Goal: Task Accomplishment & Management: Use online tool/utility

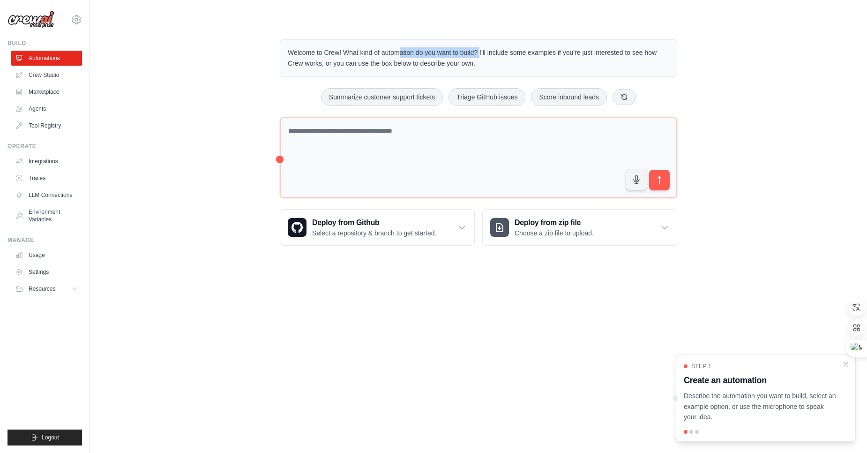
drag, startPoint x: 357, startPoint y: 52, endPoint x: 437, endPoint y: 54, distance: 80.2
click at [437, 54] on p "Welcome to Crew! What kind of automation do you want to build? I'll include som…" at bounding box center [479, 58] width 382 height 22
drag, startPoint x: 491, startPoint y: 54, endPoint x: 549, endPoint y: 53, distance: 57.2
click at [549, 53] on p "Welcome to Crew! What kind of automation do you want to build? I'll include som…" at bounding box center [479, 58] width 382 height 22
click at [597, 54] on p "Welcome to Crew! What kind of automation do you want to build? I'll include som…" at bounding box center [479, 58] width 382 height 22
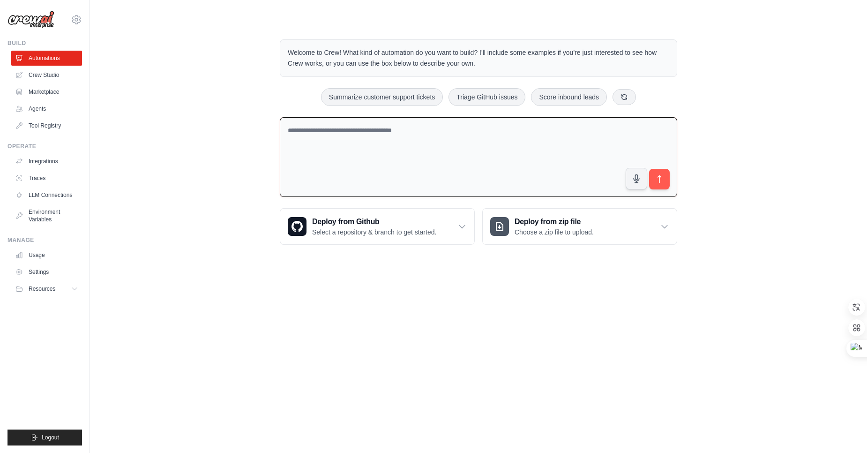
click at [380, 132] on textarea at bounding box center [479, 157] width 398 height 80
type textarea "*"
type textarea "**********"
click at [280, 117] on span at bounding box center [280, 117] width 0 height 0
click at [663, 176] on icon "submit" at bounding box center [660, 179] width 10 height 10
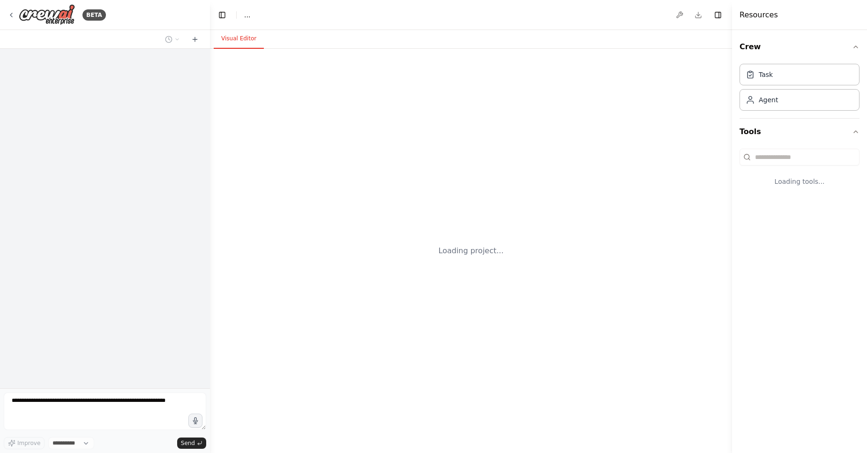
select select "****"
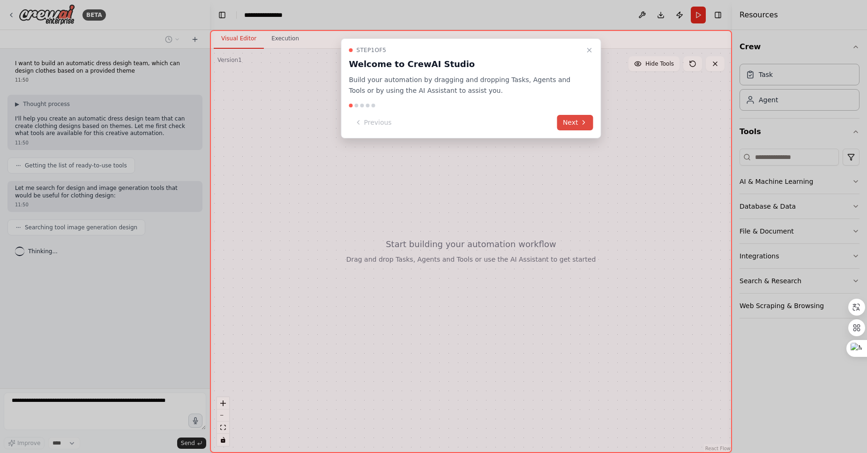
click at [571, 119] on button "Next" at bounding box center [575, 122] width 36 height 15
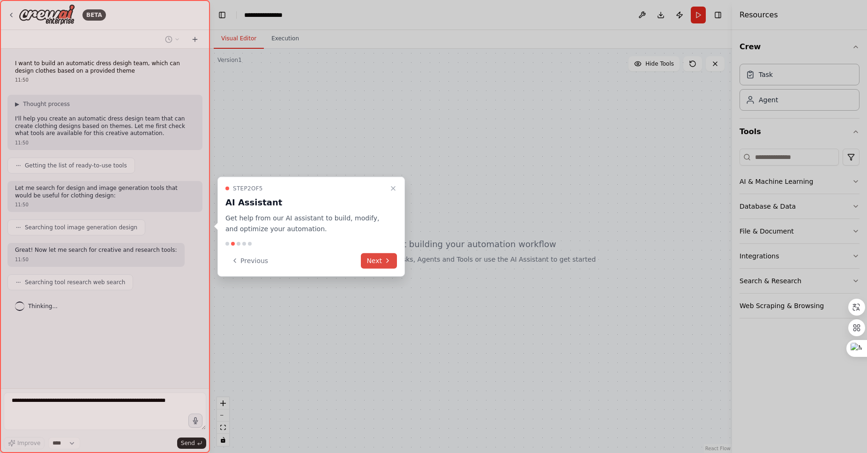
click at [380, 260] on button "Next" at bounding box center [379, 260] width 36 height 15
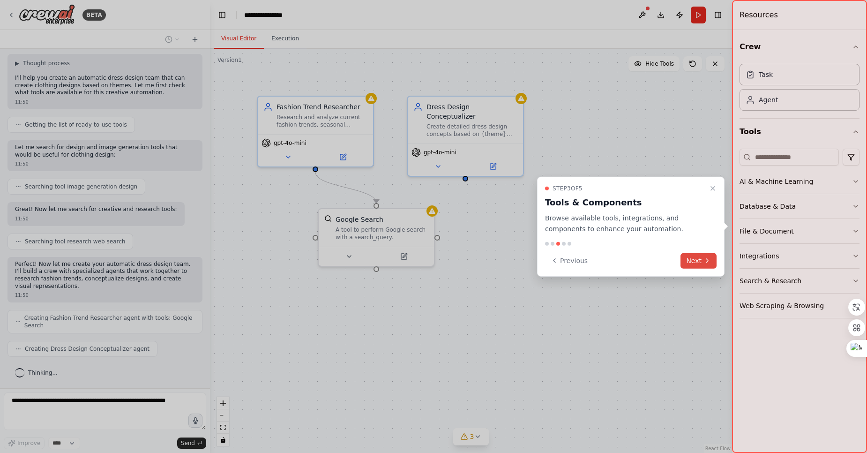
scroll to position [64, 0]
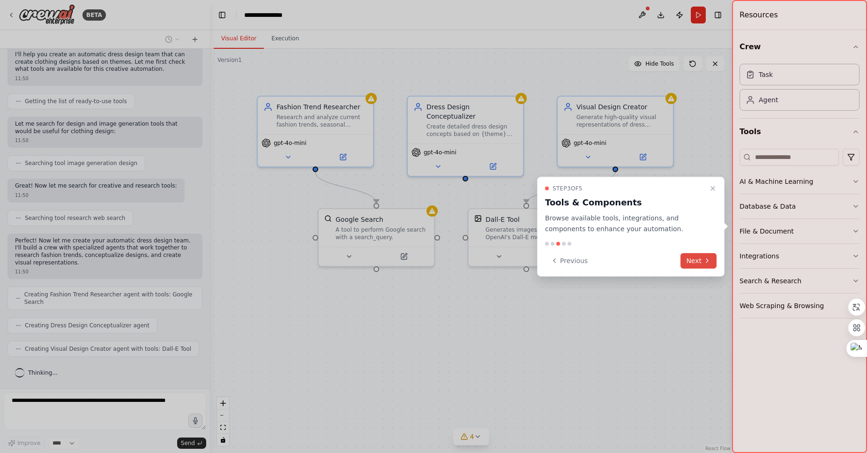
click at [696, 259] on button "Next" at bounding box center [699, 260] width 36 height 15
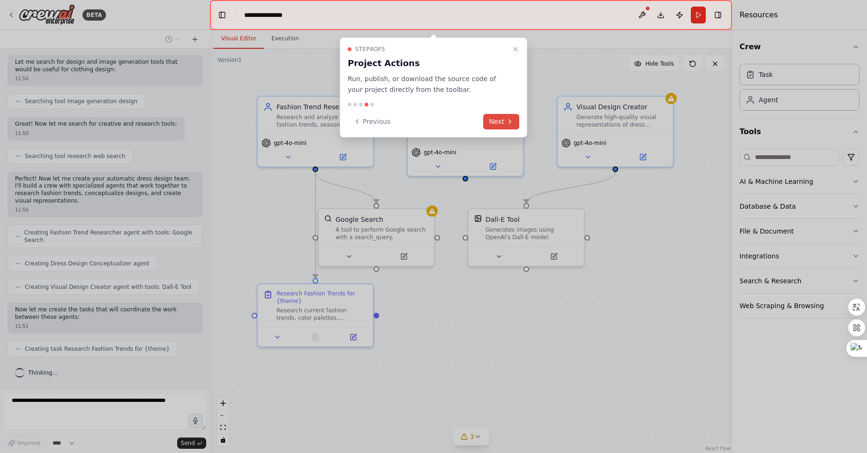
scroll to position [150, 0]
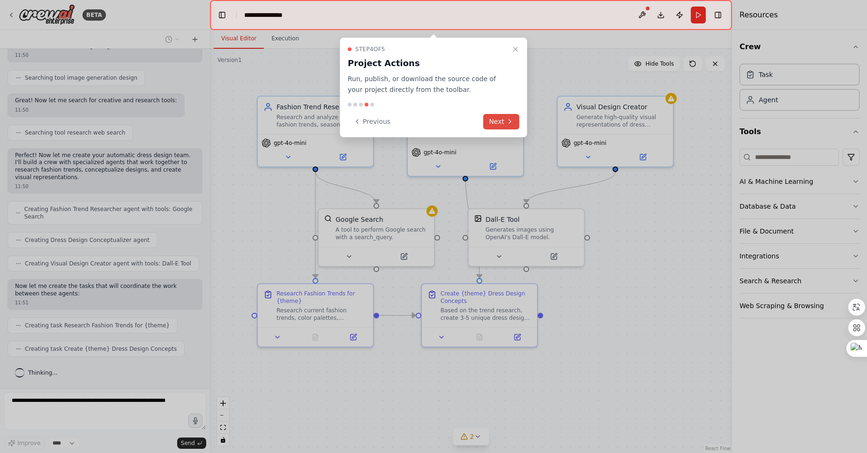
click at [501, 118] on button "Next" at bounding box center [501, 121] width 36 height 15
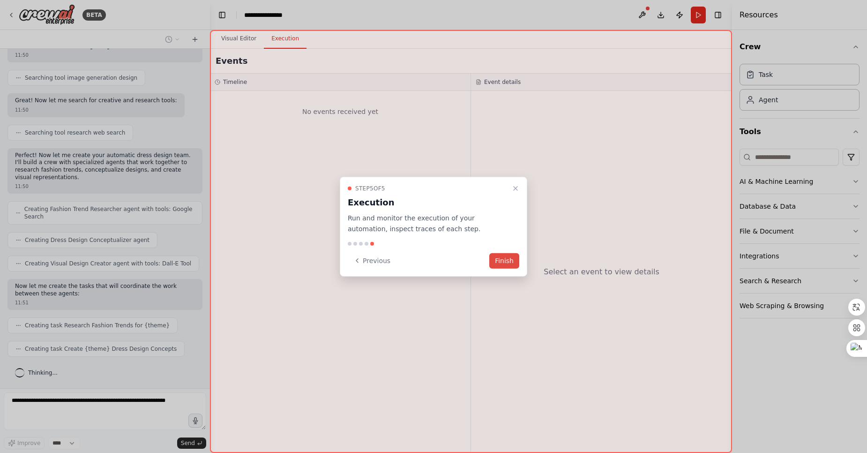
click at [509, 263] on button "Finish" at bounding box center [504, 260] width 30 height 15
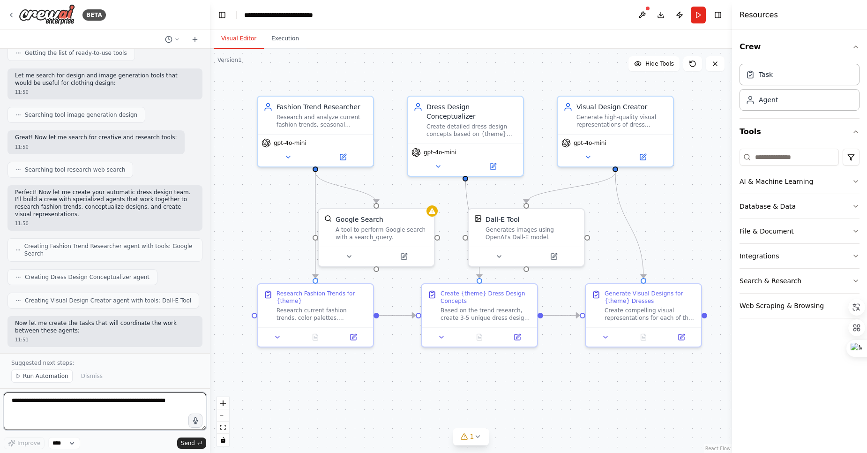
scroll to position [169, 0]
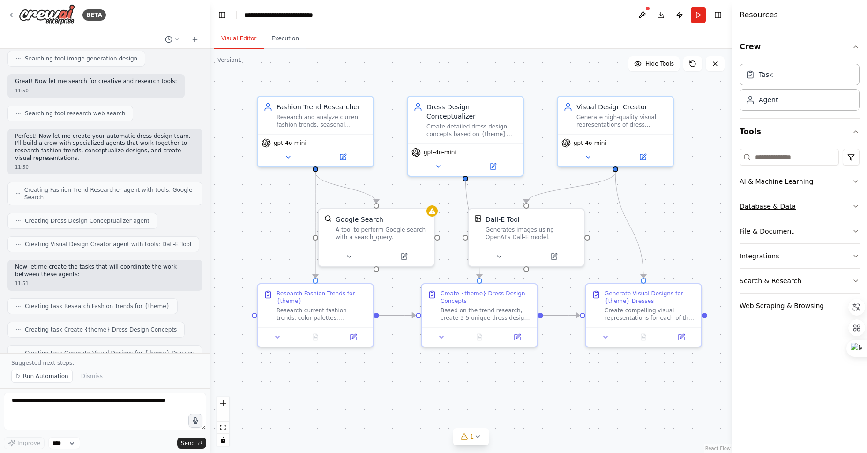
click at [800, 210] on button "Database & Data" at bounding box center [800, 206] width 120 height 24
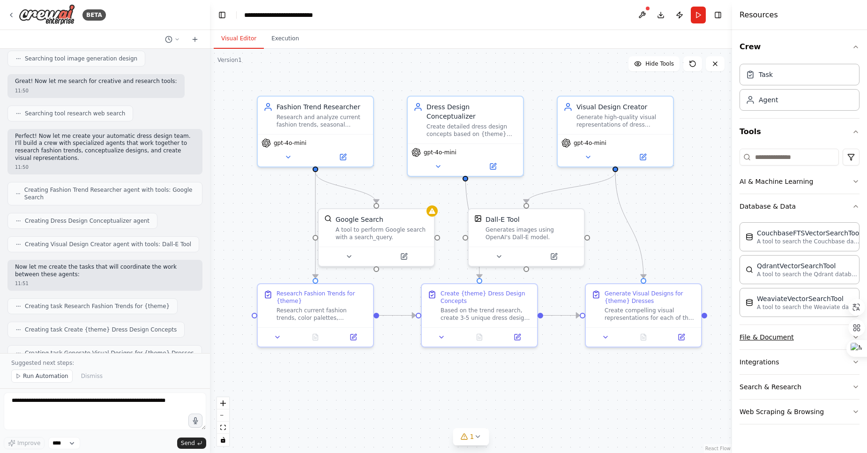
click at [802, 339] on button "File & Document" at bounding box center [800, 337] width 120 height 24
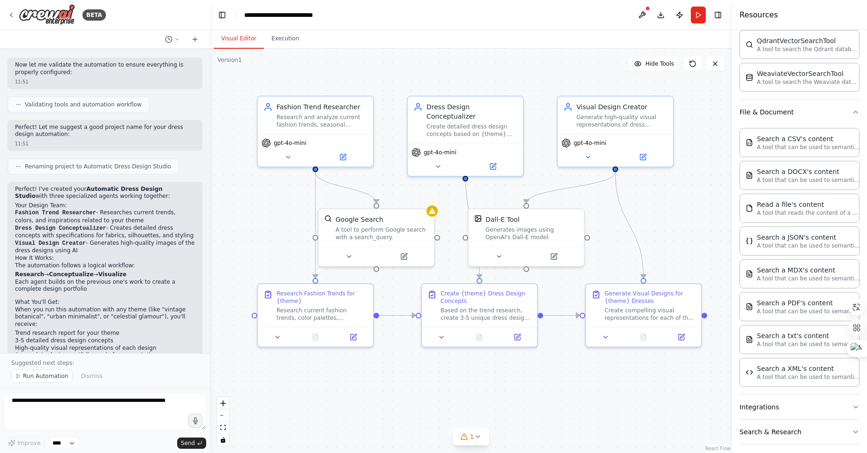
scroll to position [506, 0]
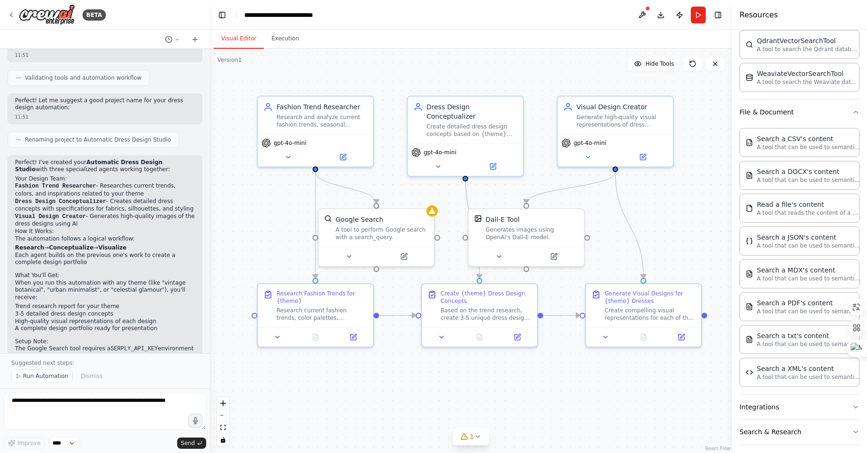
click at [139, 187] on li "Fashion Trend Researcher - Researches current trends, colors, and inspirations …" at bounding box center [105, 189] width 180 height 15
click at [30, 191] on li "Fashion Trend Researcher - Researches current trends, colors, and inspirations …" at bounding box center [105, 189] width 180 height 15
click at [107, 196] on li "Fashion Trend Researcher - Researches current trends, colors, and inspirations …" at bounding box center [105, 189] width 180 height 15
click at [44, 202] on code "Dress Design Conceptualizer" at bounding box center [60, 201] width 91 height 7
click at [115, 204] on li "Dress Design Conceptualizer - Creates detailed dress concepts with specificatio…" at bounding box center [105, 205] width 180 height 15
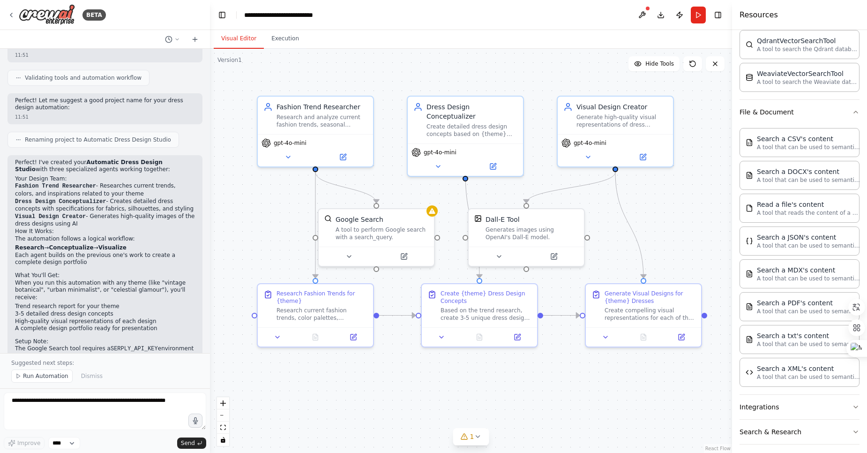
click at [43, 198] on li "Dress Design Conceptualizer - Creates detailed dress concepts with specificatio…" at bounding box center [105, 205] width 180 height 15
click at [45, 198] on li "Dress Design Conceptualizer - Creates detailed dress concepts with specificatio…" at bounding box center [105, 205] width 180 height 15
click at [134, 203] on li "Dress Design Conceptualizer - Creates detailed dress concepts with specificatio…" at bounding box center [105, 205] width 180 height 15
drag, startPoint x: 521, startPoint y: 233, endPoint x: 558, endPoint y: 229, distance: 36.8
click at [558, 229] on div "Generates images using OpenAI's Dall-E model." at bounding box center [565, 231] width 93 height 15
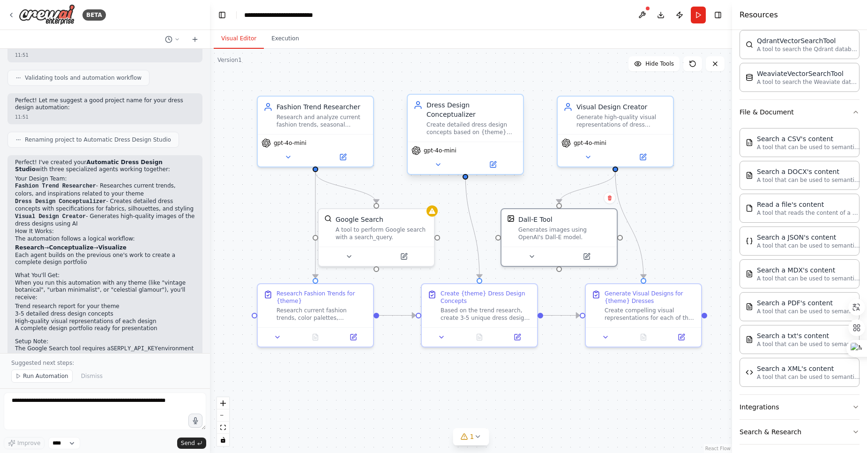
click at [464, 121] on div "Create detailed dress design concepts based on {theme} research, specifying sil…" at bounding box center [472, 128] width 91 height 15
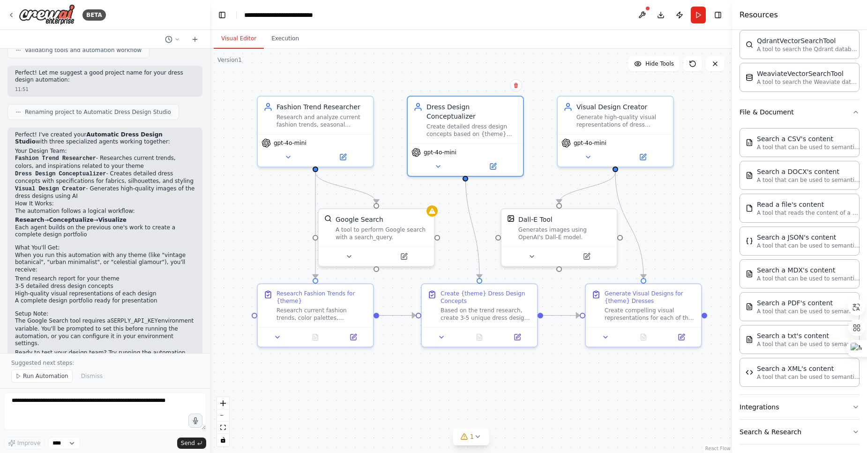
scroll to position [559, 0]
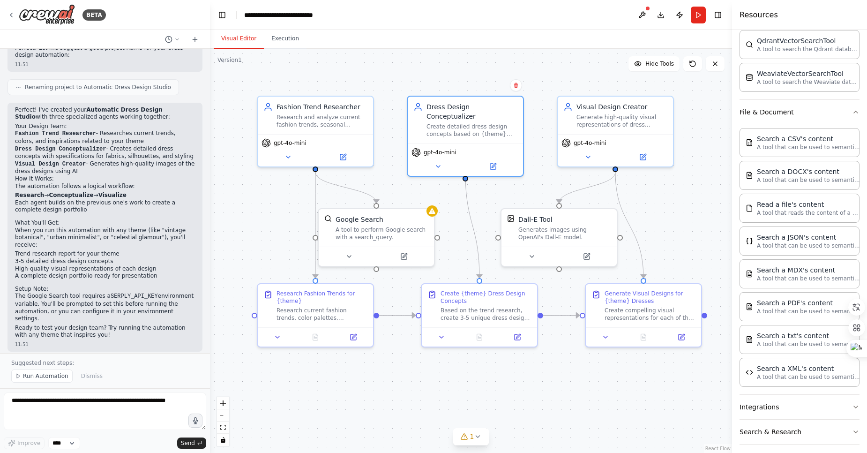
click at [37, 296] on p "The Google Search tool requires a SERPLY_API_KEY environment variable. You'll b…" at bounding box center [105, 308] width 180 height 30
click at [125, 296] on code "SERPLY_API_KEY" at bounding box center [134, 296] width 47 height 7
click at [112, 295] on code "SERPLY_API_KEY" at bounding box center [134, 296] width 47 height 7
click at [159, 291] on h2 "Setup Note:" at bounding box center [105, 290] width 180 height 8
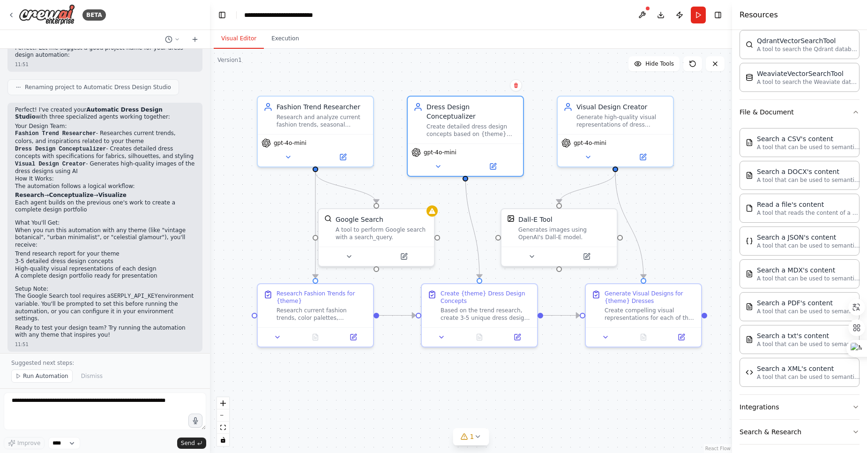
click at [148, 314] on p "The Google Search tool requires a SERPLY_API_KEY environment variable. You'll b…" at bounding box center [105, 308] width 180 height 30
drag, startPoint x: 73, startPoint y: 323, endPoint x: 79, endPoint y: 321, distance: 5.8
click at [76, 324] on p "Ready to test your design team? Try running the automation with any theme that …" at bounding box center [105, 331] width 180 height 15
click at [139, 324] on p "Ready to test your design team? Try running the automation with any theme that …" at bounding box center [105, 331] width 180 height 15
click at [120, 298] on code "SERPLY_API_KEY" at bounding box center [134, 296] width 47 height 7
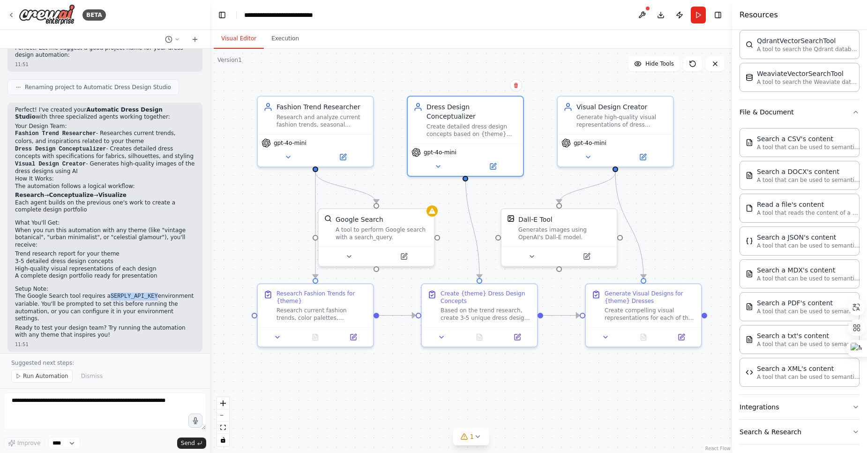
click at [120, 298] on code "SERPLY_API_KEY" at bounding box center [134, 296] width 47 height 7
click at [808, 431] on button "Search & Research" at bounding box center [800, 432] width 120 height 24
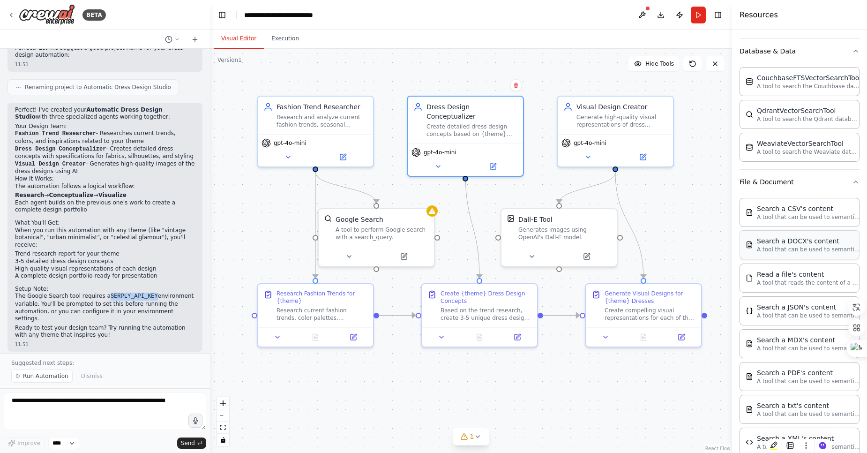
scroll to position [114, 0]
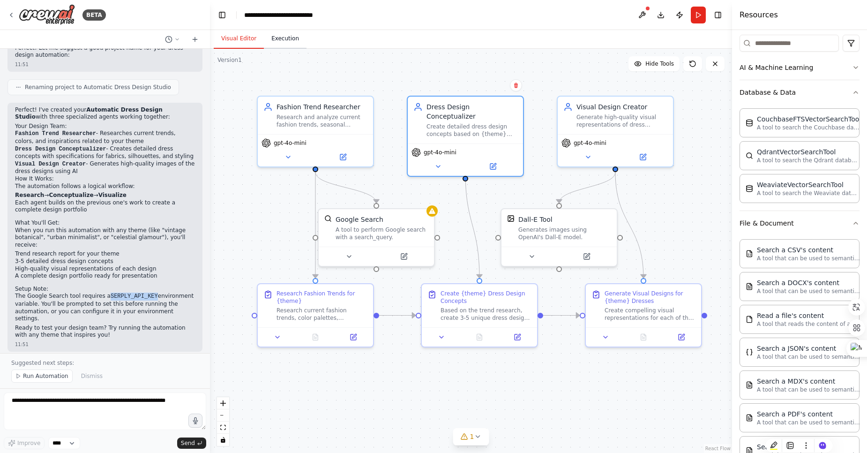
click at [283, 39] on button "Execution" at bounding box center [285, 39] width 43 height 20
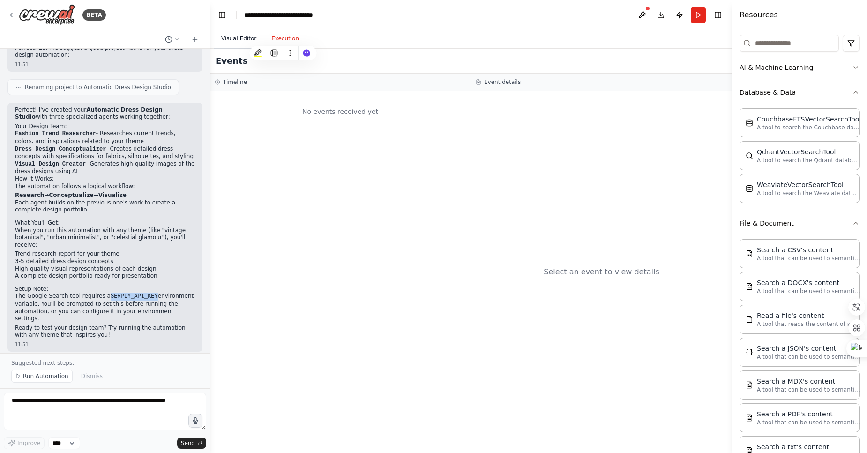
click at [241, 39] on button "Visual Editor" at bounding box center [239, 39] width 50 height 20
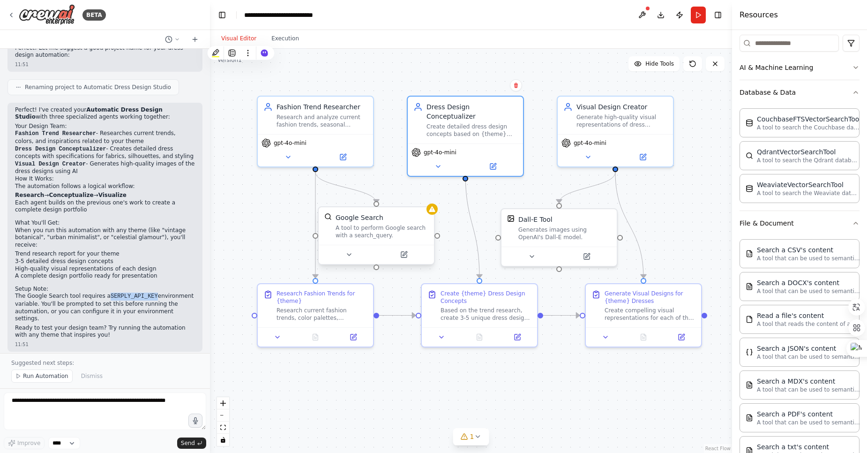
click at [372, 224] on div "A tool to perform Google search with a search_query." at bounding box center [382, 231] width 93 height 15
click at [373, 224] on div "A tool to perform Google search with a search_query." at bounding box center [382, 231] width 93 height 15
click at [407, 255] on icon at bounding box center [409, 253] width 4 height 4
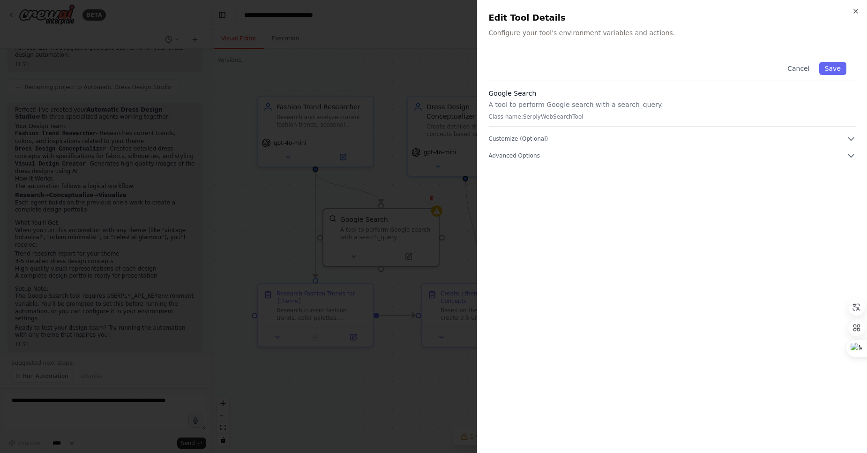
click at [560, 31] on p "Configure your tool's environment variables and actions." at bounding box center [673, 32] width 368 height 9
click at [648, 149] on div "Cancel Save Google Search A tool to perform Google search with a search_query. …" at bounding box center [673, 107] width 368 height 108
click at [535, 158] on span "Advanced Options" at bounding box center [514, 156] width 51 height 8
click at [568, 104] on p "A tool to perform Google search with a search_query." at bounding box center [673, 104] width 368 height 9
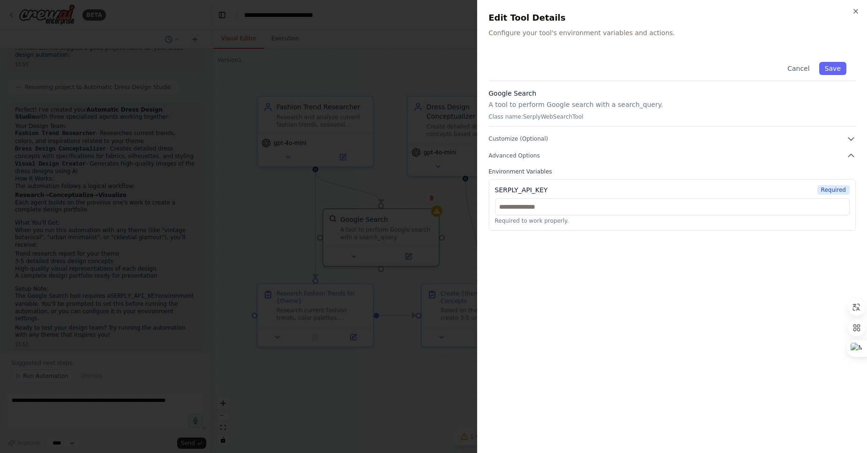
click at [406, 154] on div at bounding box center [433, 226] width 867 height 453
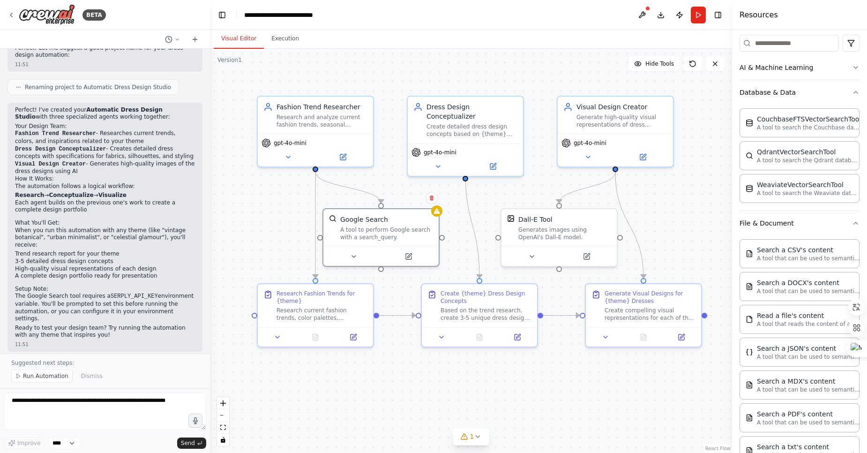
click at [135, 295] on code "SERPLY_API_KEY" at bounding box center [134, 296] width 47 height 7
click at [136, 295] on code "SERPLY_API_KEY" at bounding box center [134, 296] width 47 height 7
click at [427, 219] on div "Google Search" at bounding box center [386, 217] width 93 height 9
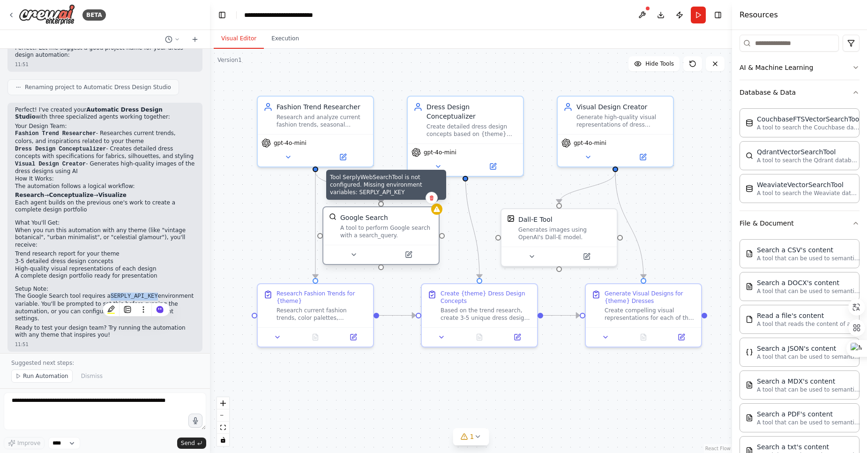
click at [436, 209] on icon at bounding box center [437, 209] width 6 height 6
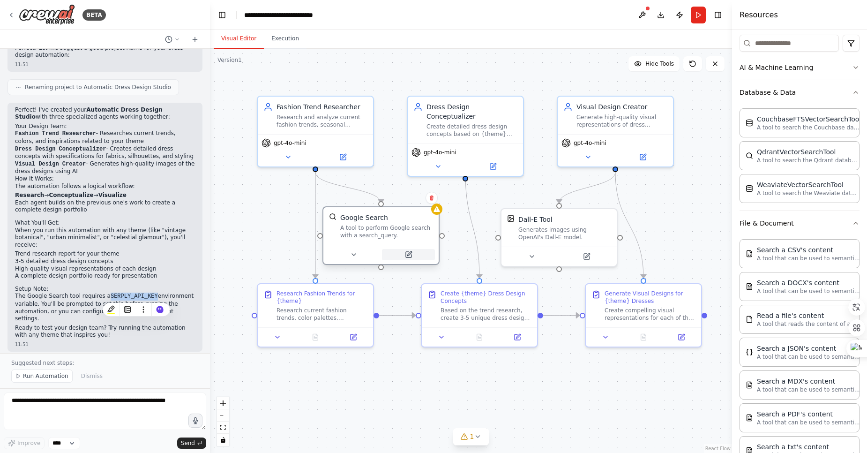
click at [409, 257] on icon at bounding box center [409, 255] width 6 height 6
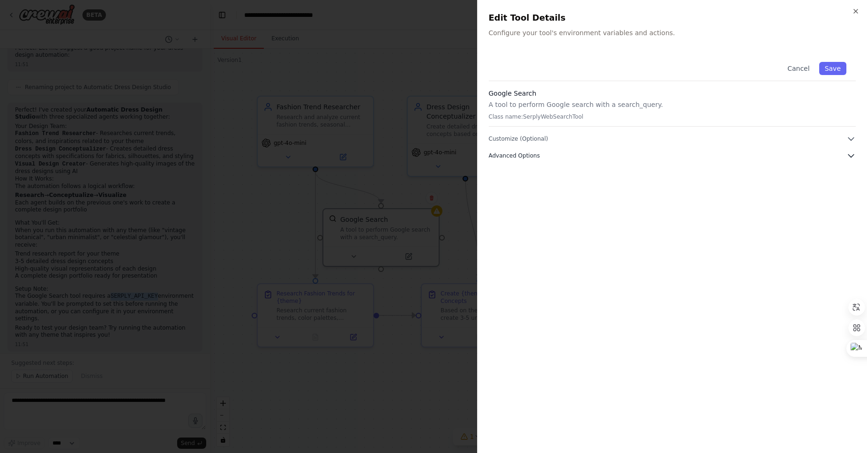
click at [569, 157] on button "Advanced Options" at bounding box center [673, 155] width 368 height 9
click at [672, 218] on p "Required to work properly." at bounding box center [672, 221] width 355 height 8
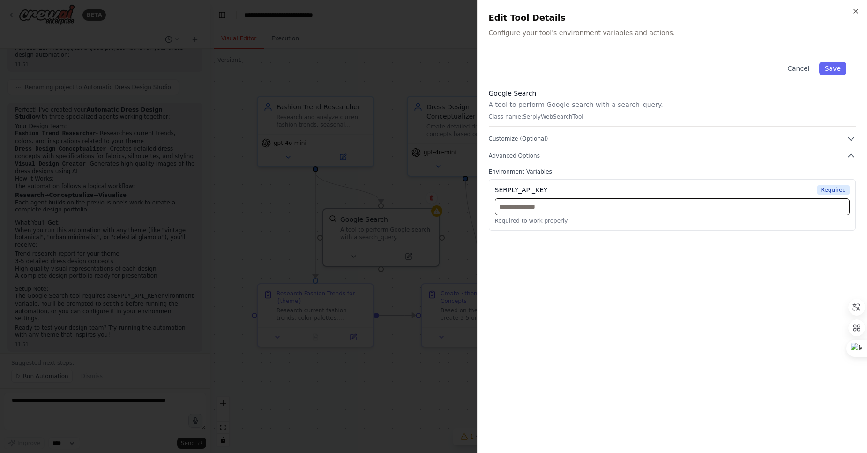
click at [566, 208] on input "text" at bounding box center [672, 206] width 355 height 17
paste input "**********"
type input "**********"
drag, startPoint x: 833, startPoint y: 68, endPoint x: 828, endPoint y: 70, distance: 5.0
click at [833, 68] on button "Save" at bounding box center [833, 68] width 27 height 13
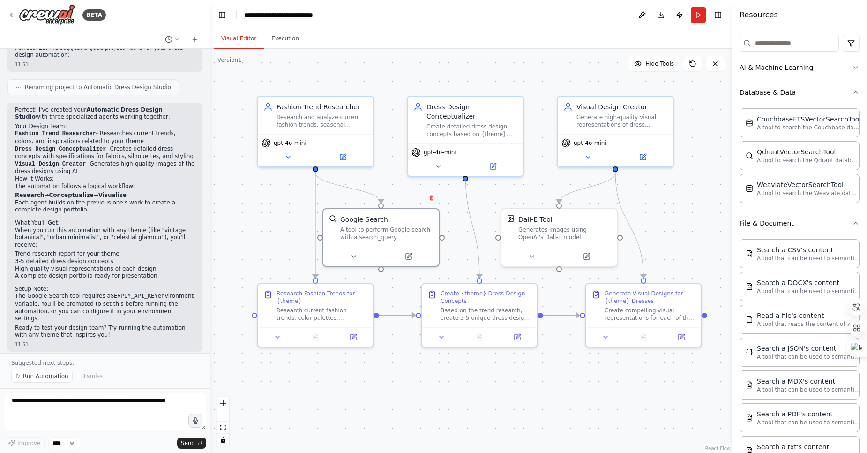
click at [391, 300] on div ".deletable-edge-delete-btn { width: 20px; height: 20px; border: 0px solid #ffff…" at bounding box center [471, 251] width 522 height 404
drag, startPoint x: 426, startPoint y: 219, endPoint x: 434, endPoint y: 214, distance: 9.5
click at [434, 214] on div "Google Search A tool to perform Google search with a search_query." at bounding box center [396, 217] width 93 height 26
click at [364, 245] on icon at bounding box center [364, 246] width 4 height 2
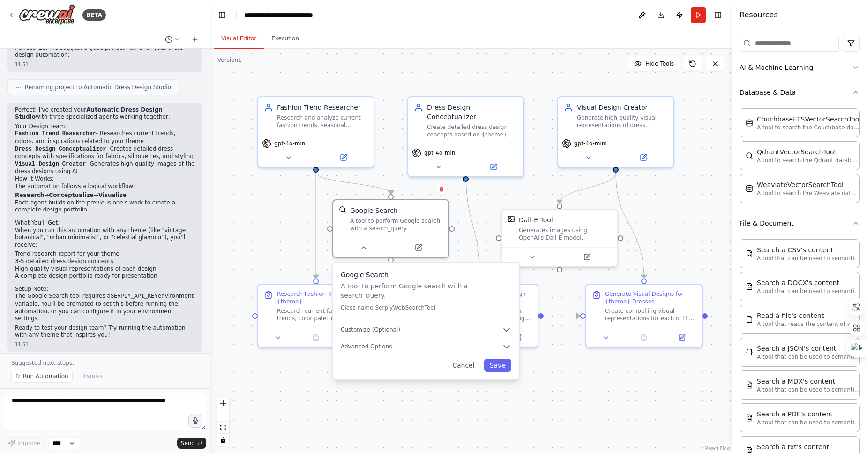
click at [475, 392] on div ".deletable-edge-delete-btn { width: 20px; height: 20px; border: 0px solid #ffff…" at bounding box center [471, 251] width 522 height 404
drag, startPoint x: 460, startPoint y: 395, endPoint x: 462, endPoint y: 390, distance: 4.9
click at [461, 394] on div ".deletable-edge-delete-btn { width: 20px; height: 20px; border: 0px solid #ffff…" at bounding box center [471, 251] width 522 height 404
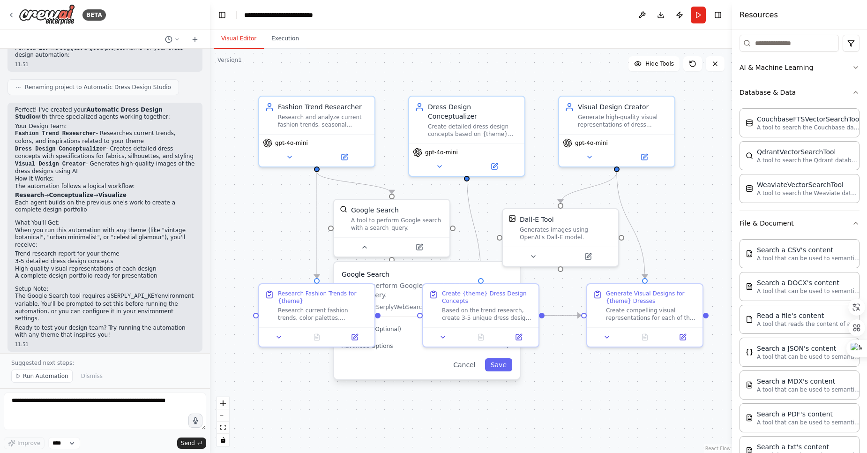
drag, startPoint x: 415, startPoint y: 411, endPoint x: 414, endPoint y: 403, distance: 8.2
click at [415, 411] on div ".deletable-edge-delete-btn { width: 20px; height: 20px; border: 0px solid #ffff…" at bounding box center [471, 251] width 522 height 404
click at [468, 358] on button "Cancel" at bounding box center [463, 364] width 33 height 13
click at [42, 376] on span "Run Automation" at bounding box center [45, 376] width 45 height 8
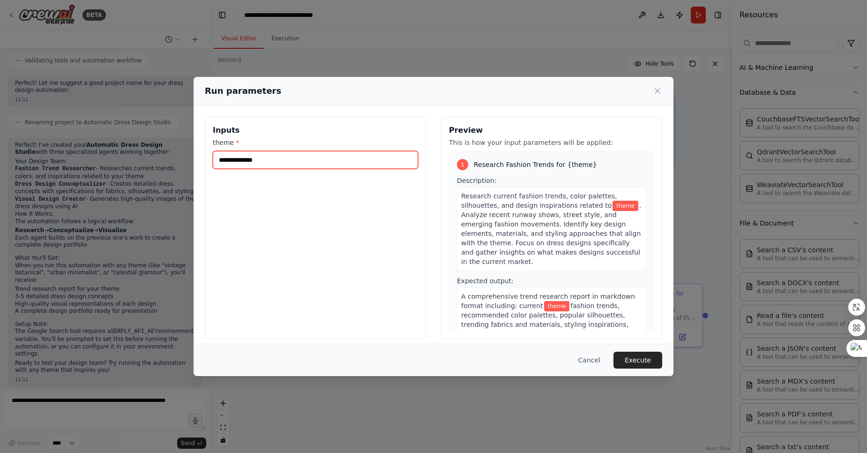
click at [329, 165] on input "theme *" at bounding box center [315, 160] width 205 height 18
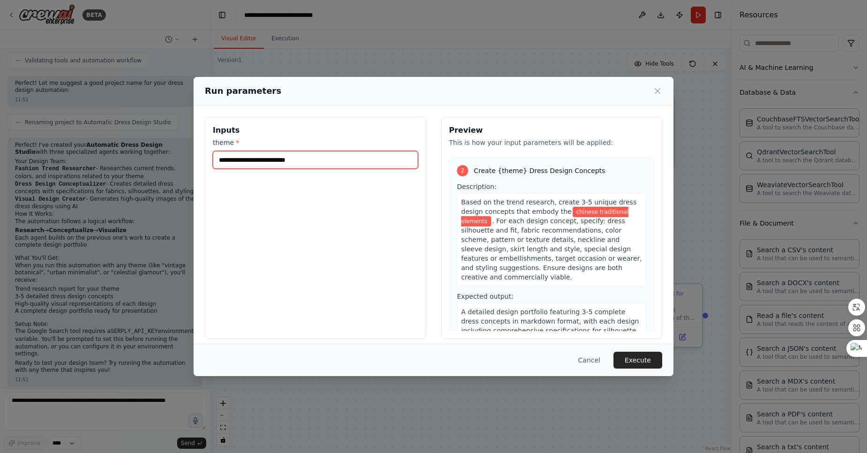
scroll to position [225, 0]
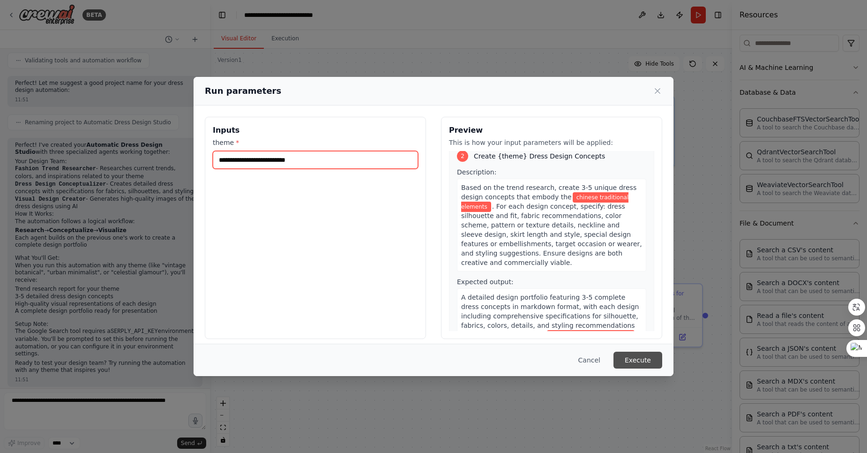
type input "**********"
click at [645, 361] on button "Execute" at bounding box center [638, 360] width 49 height 17
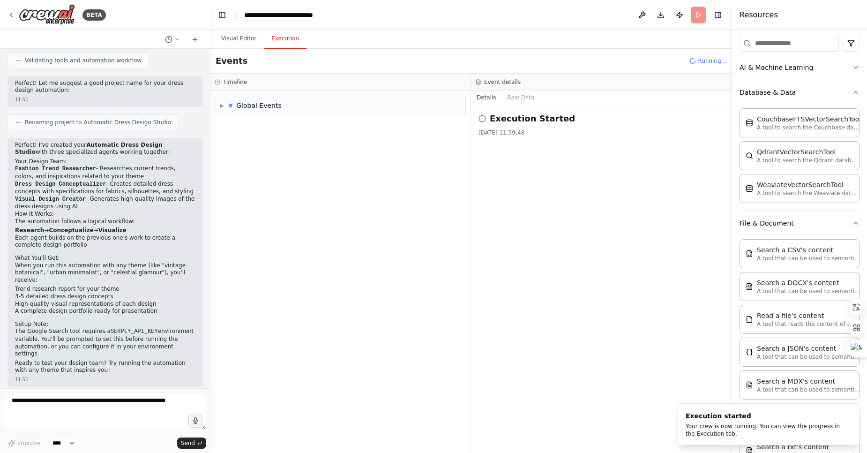
click at [282, 39] on button "Execution" at bounding box center [285, 39] width 43 height 20
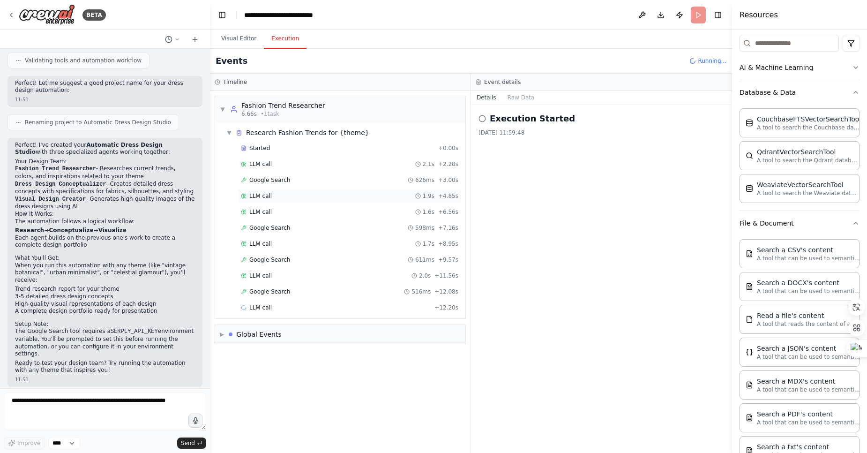
click at [260, 201] on div "LLM call 1.9s + 4.85s" at bounding box center [350, 196] width 224 height 14
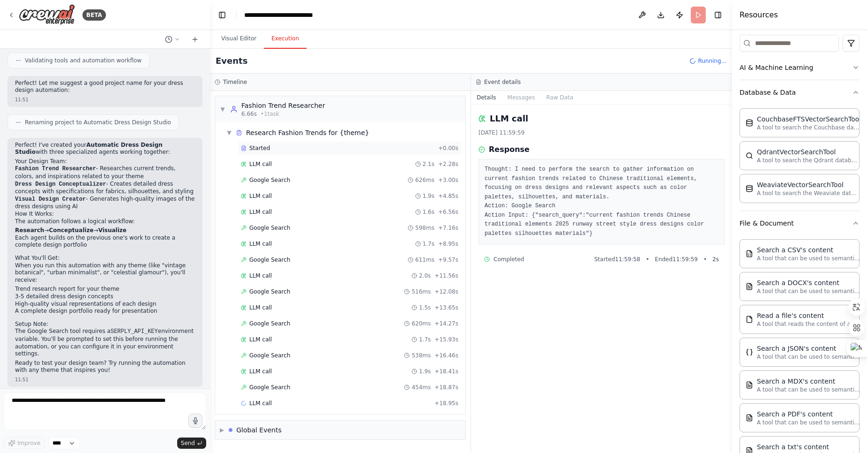
click at [268, 147] on span "Started" at bounding box center [259, 148] width 21 height 8
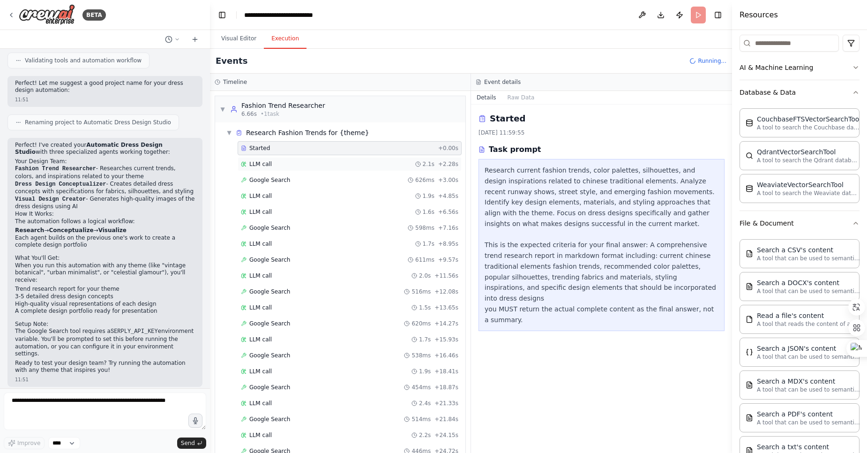
click at [265, 166] on span "LLM call" at bounding box center [260, 164] width 23 height 8
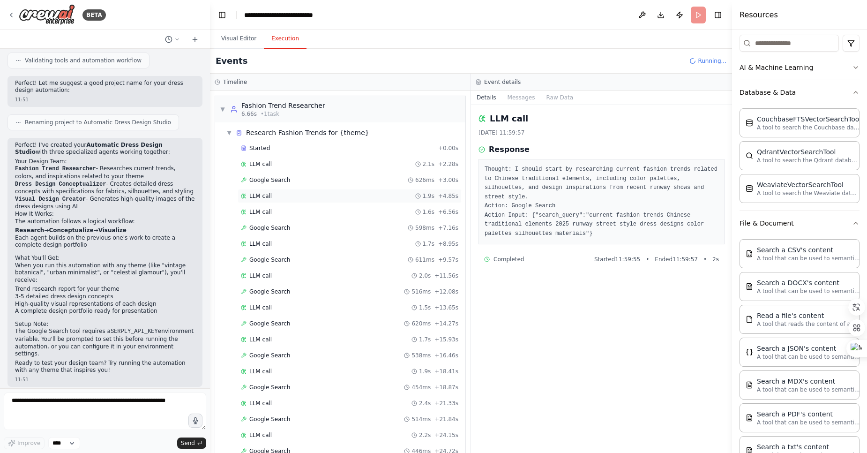
drag, startPoint x: 285, startPoint y: 195, endPoint x: 290, endPoint y: 195, distance: 5.6
click at [288, 195] on div "LLM call 1.9s + 4.85s" at bounding box center [350, 196] width 218 height 8
click at [272, 180] on span "Google Search" at bounding box center [269, 180] width 41 height 8
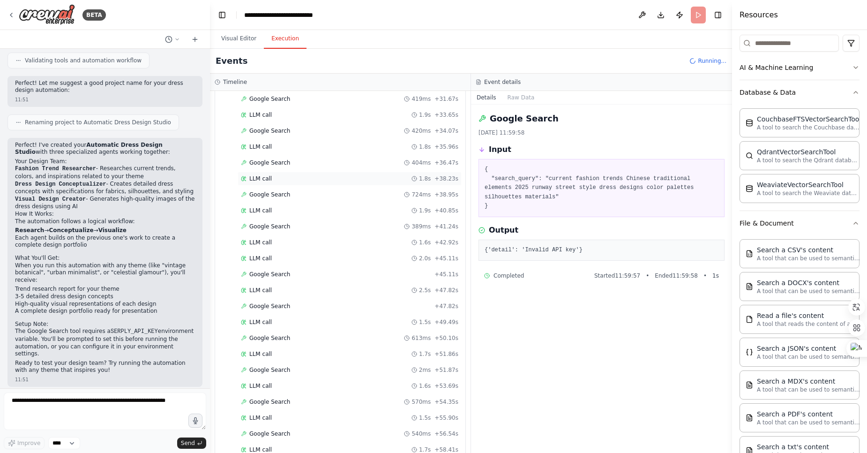
scroll to position [507, 0]
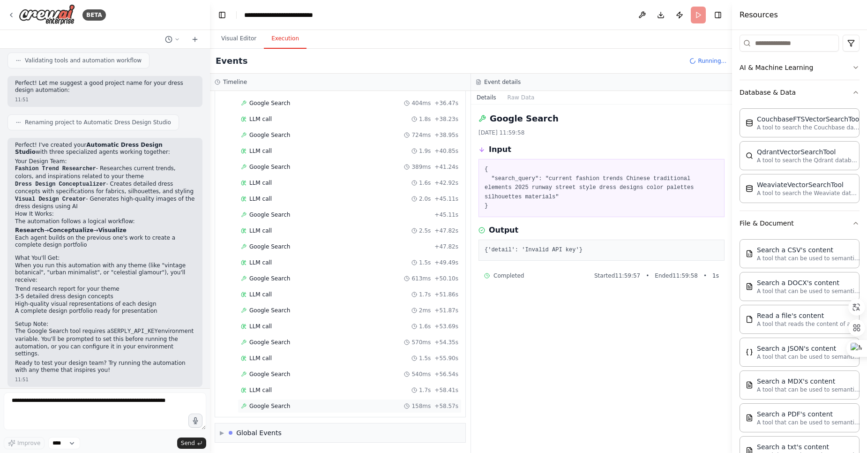
drag, startPoint x: 275, startPoint y: 407, endPoint x: 280, endPoint y: 406, distance: 5.3
click at [275, 407] on span "Google Search" at bounding box center [269, 406] width 41 height 8
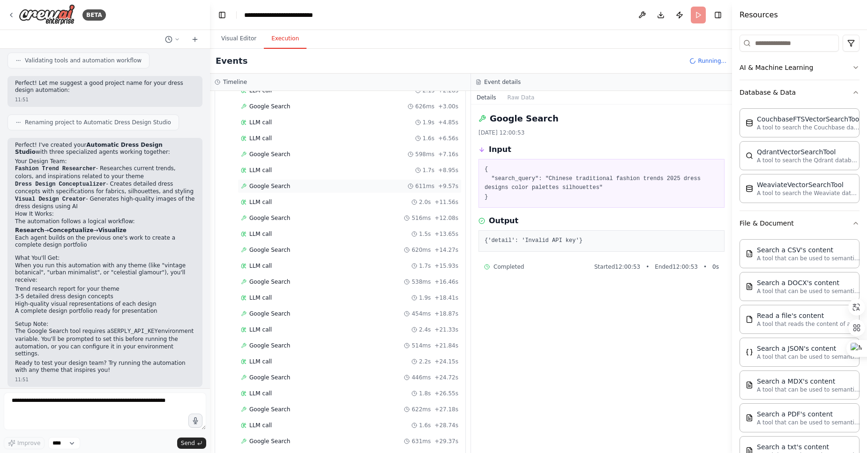
scroll to position [0, 0]
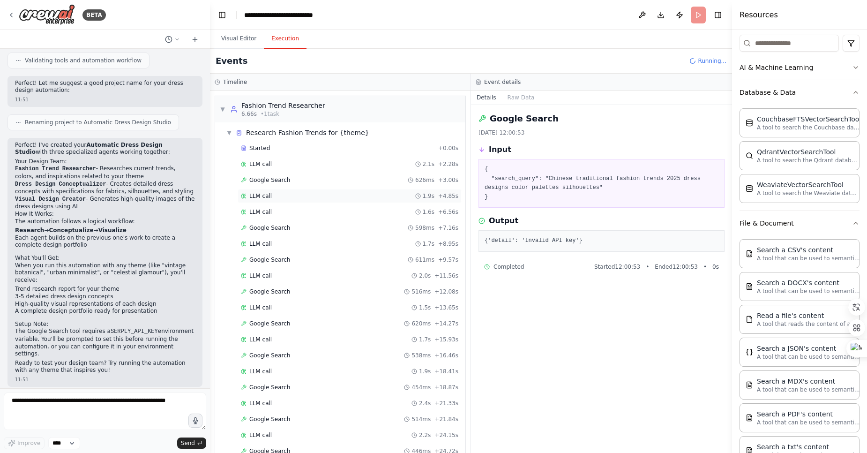
click at [258, 196] on span "LLM call" at bounding box center [260, 196] width 23 height 8
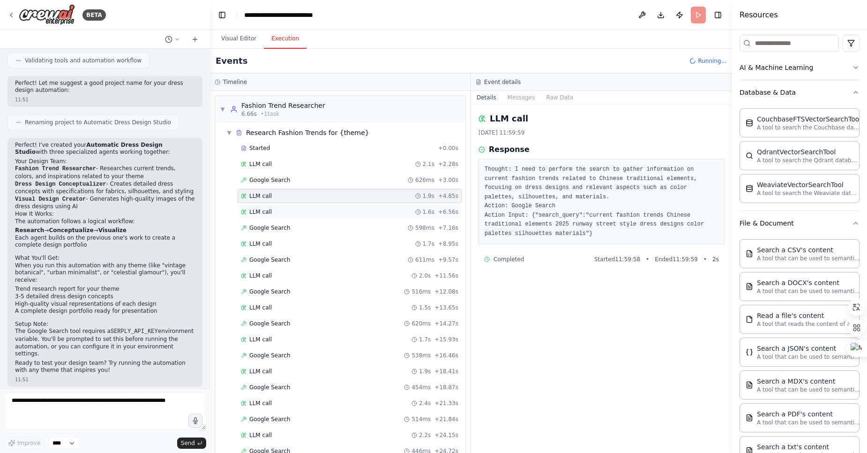
click at [261, 212] on span "LLM call" at bounding box center [260, 212] width 23 height 8
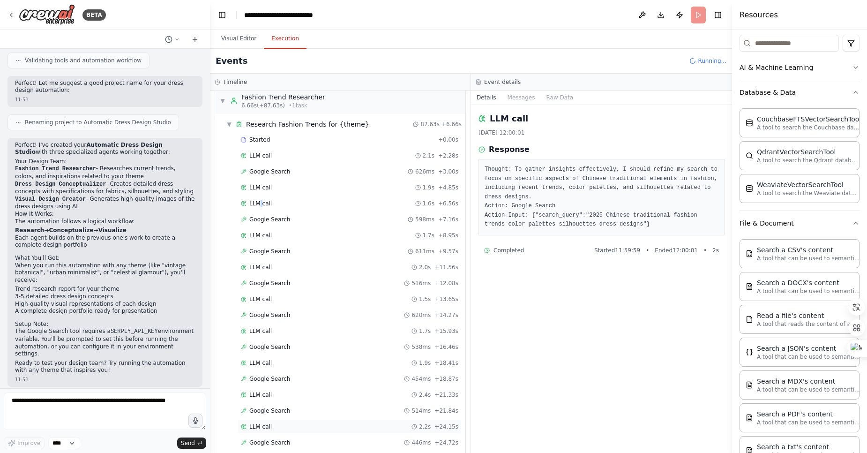
scroll to position [6, 0]
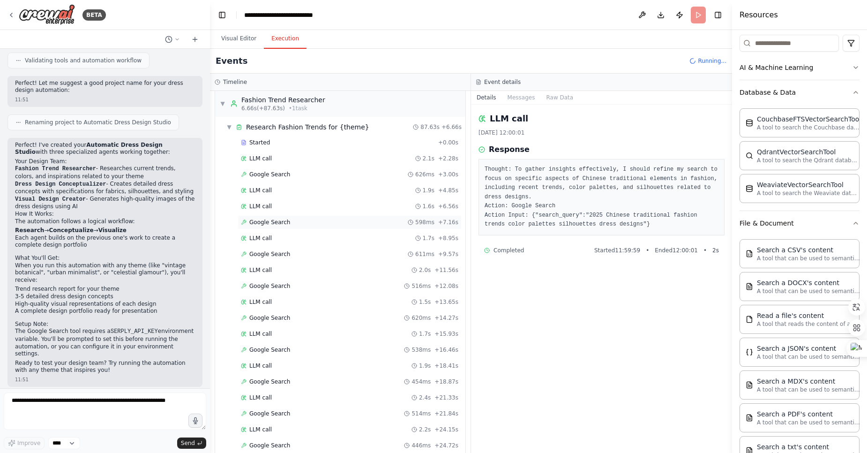
click at [275, 224] on span "Google Search" at bounding box center [269, 222] width 41 height 8
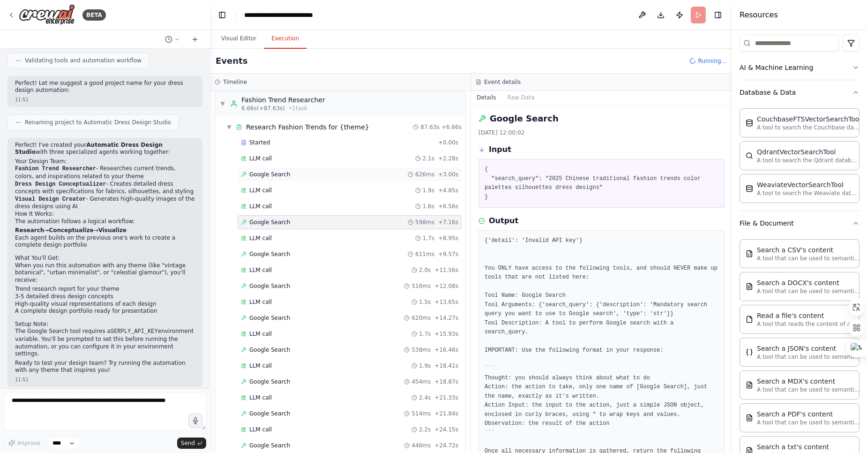
click at [271, 174] on span "Google Search" at bounding box center [269, 175] width 41 height 8
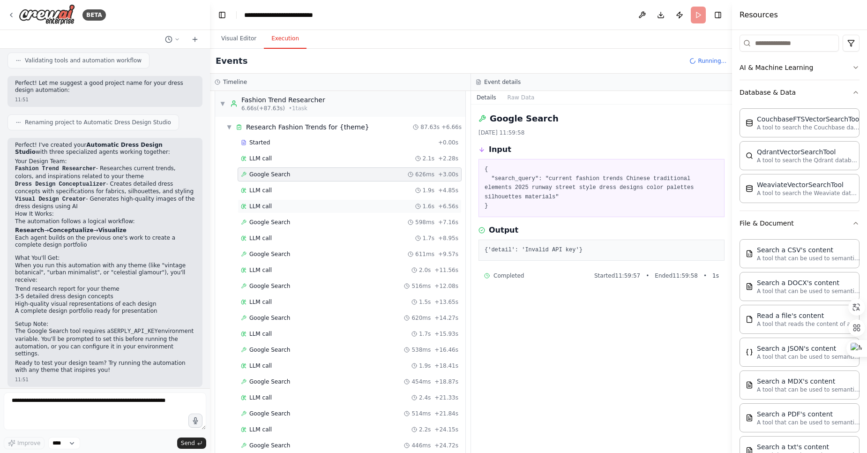
click at [275, 209] on div "LLM call 1.6s + 6.56s" at bounding box center [350, 207] width 218 height 8
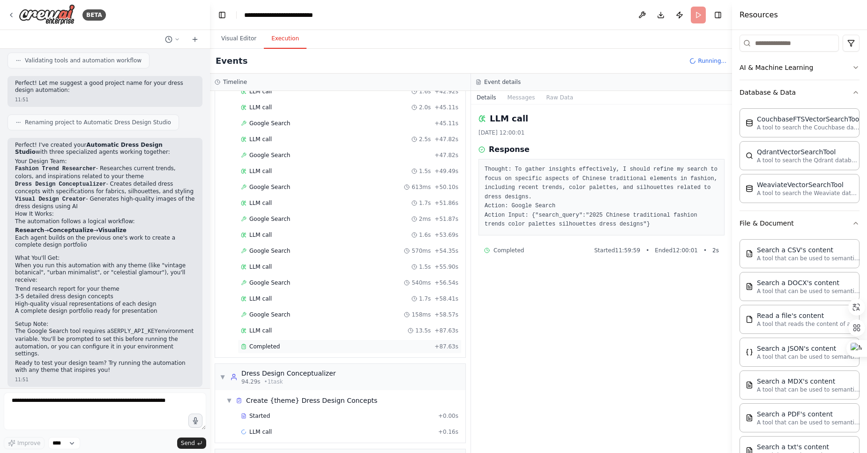
scroll to position [625, 0]
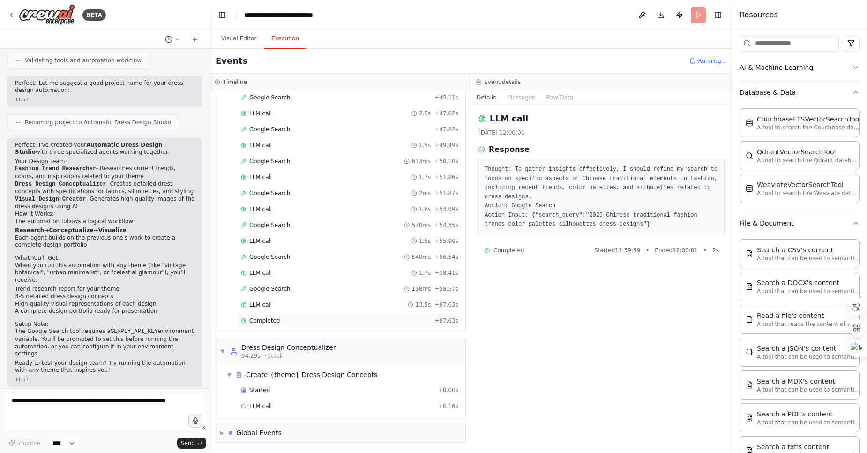
click at [271, 320] on span "Completed" at bounding box center [264, 321] width 30 height 8
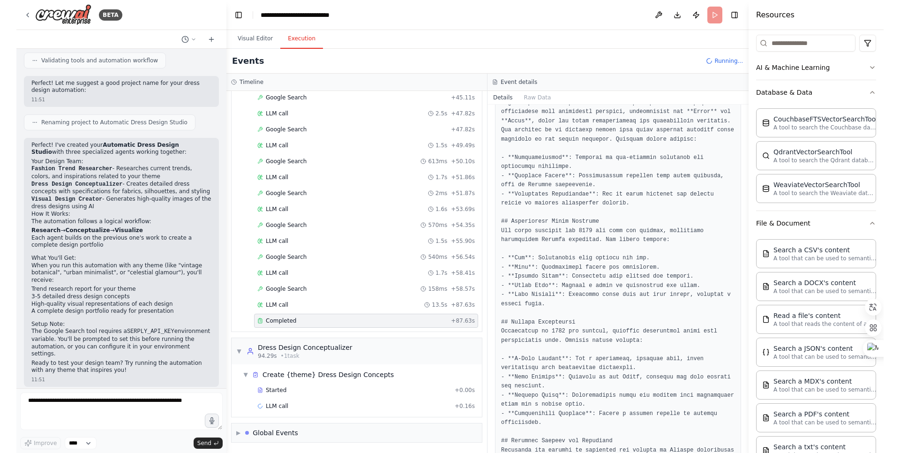
scroll to position [169, 0]
